Goal: Transaction & Acquisition: Register for event/course

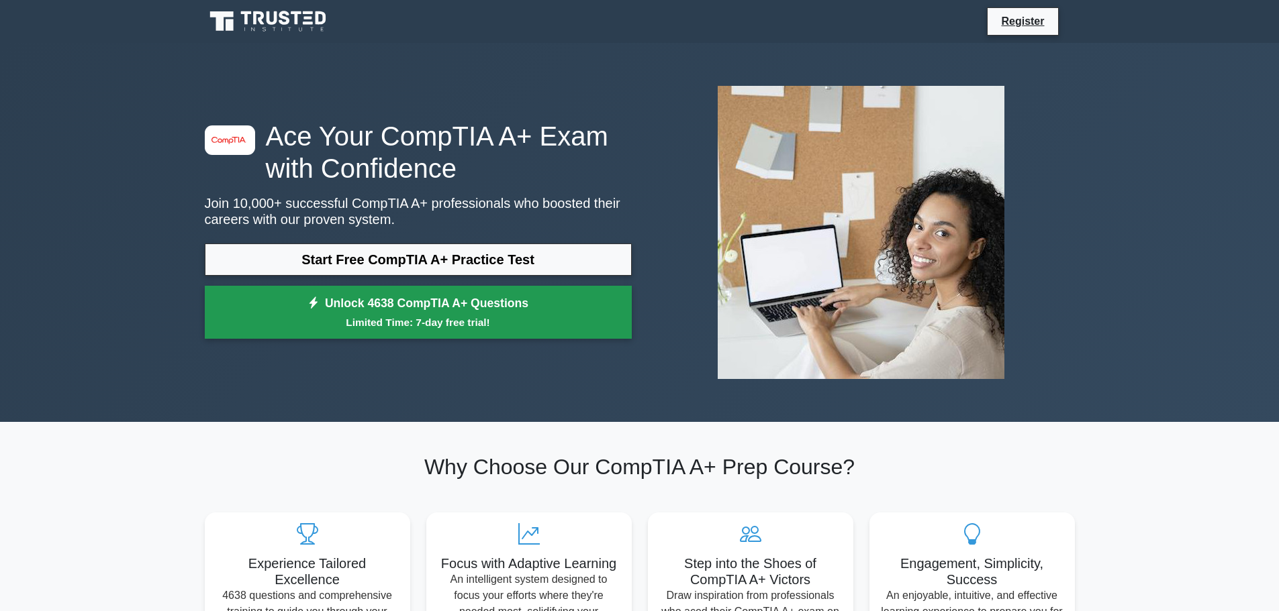
click at [446, 313] on link "Unlock 4638 CompTIA A+ Questions Limited Time: 7-day free trial!" at bounding box center [418, 313] width 427 height 54
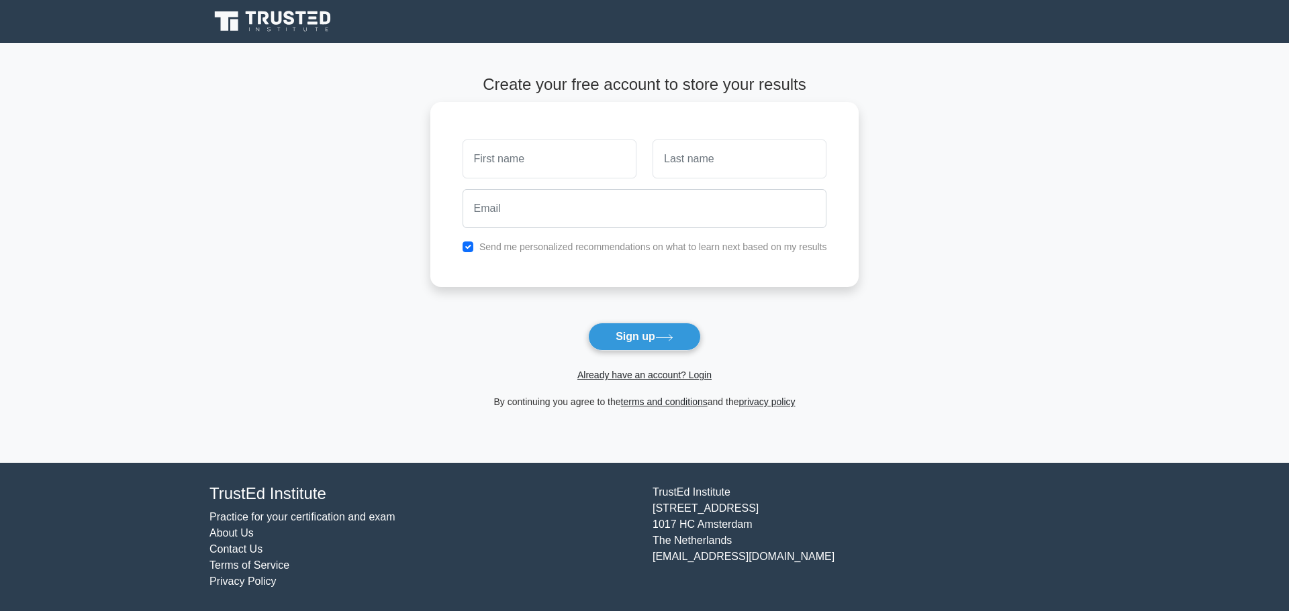
click at [577, 172] on input "text" at bounding box center [549, 159] width 174 height 39
type input "Nav"
click at [694, 168] on input "text" at bounding box center [739, 159] width 174 height 39
click at [703, 157] on input "text" at bounding box center [739, 159] width 174 height 39
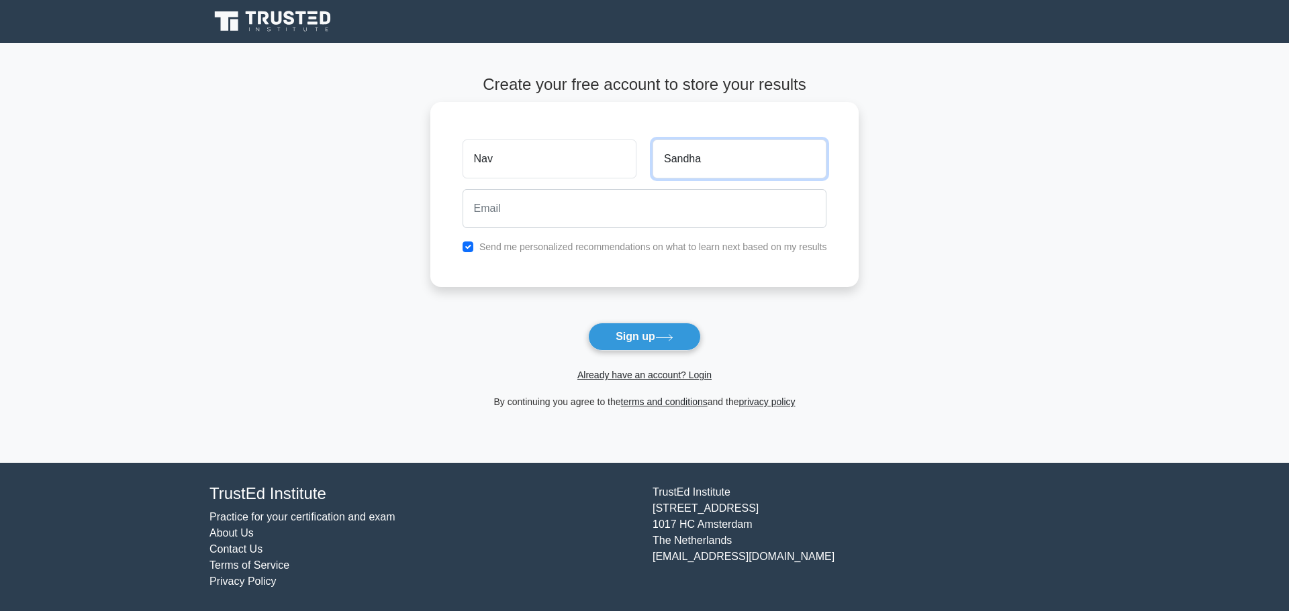
type input "Sandha"
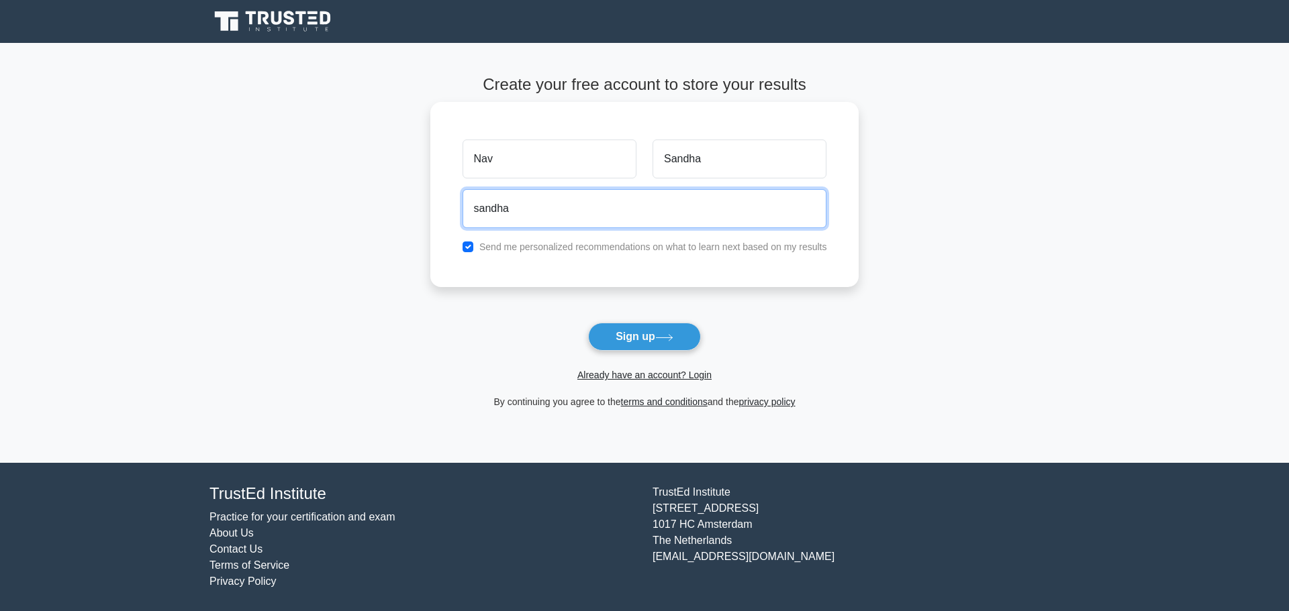
type input "sandharoop@gmail.com"
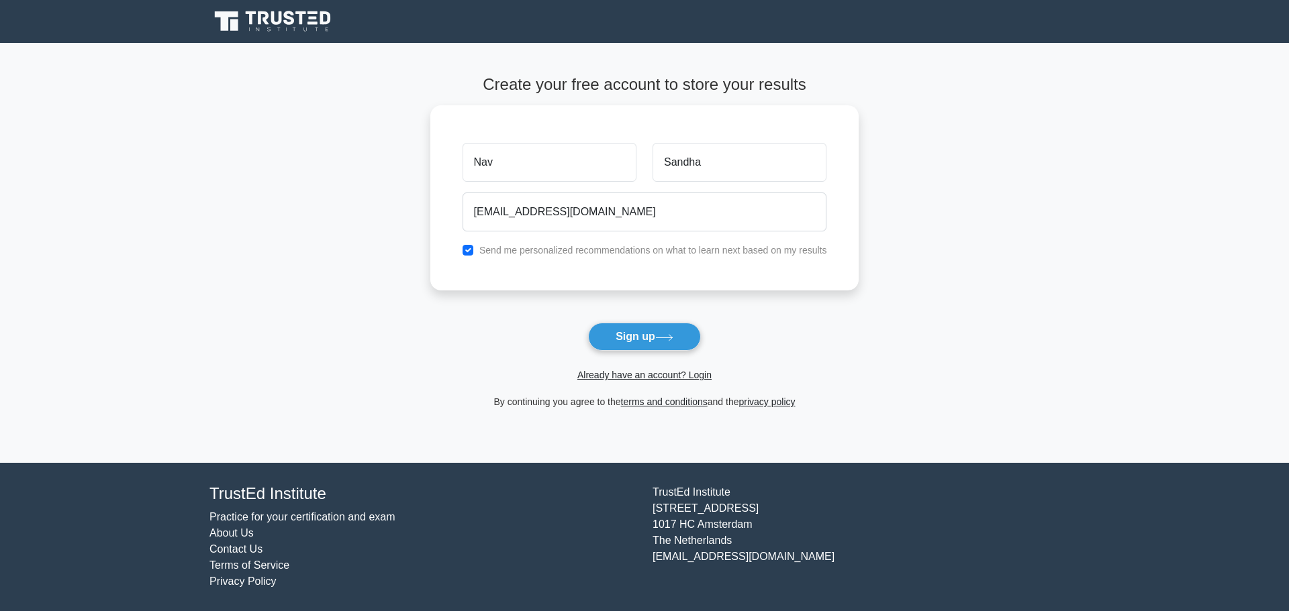
click at [624, 321] on form "Create your free account to store your results Nav Sandha sandharoop@gmail.com …" at bounding box center [644, 242] width 429 height 335
click at [626, 327] on button "Sign up" at bounding box center [644, 337] width 113 height 28
